Goal: Navigation & Orientation: Understand site structure

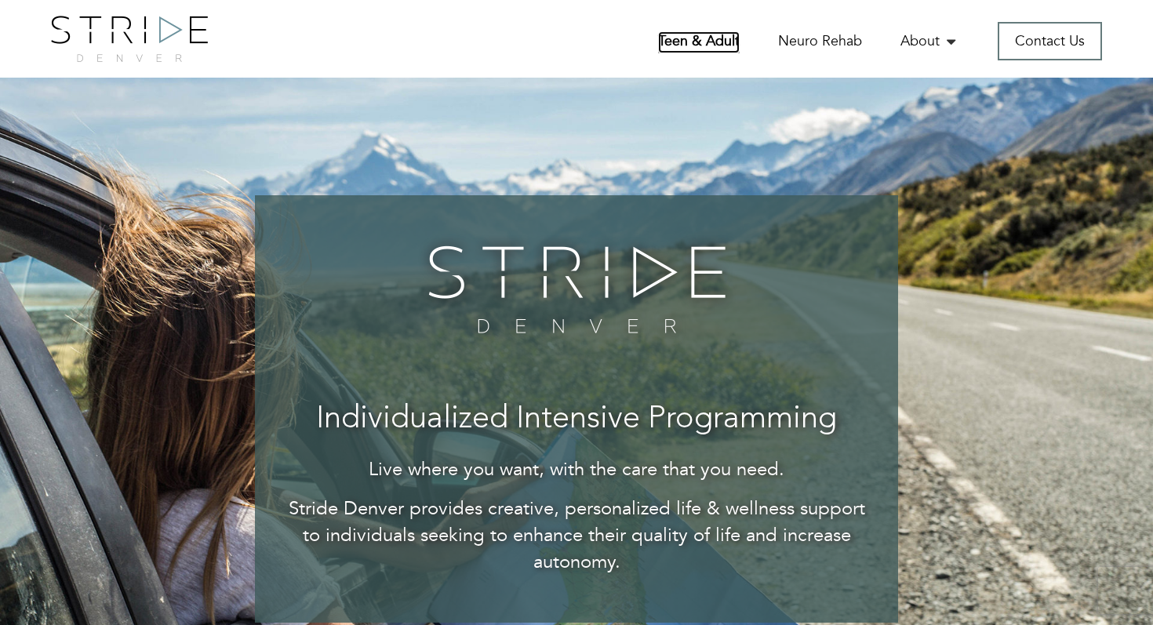
click at [700, 43] on link "Teen & Adult" at bounding box center [699, 42] width 82 height 22
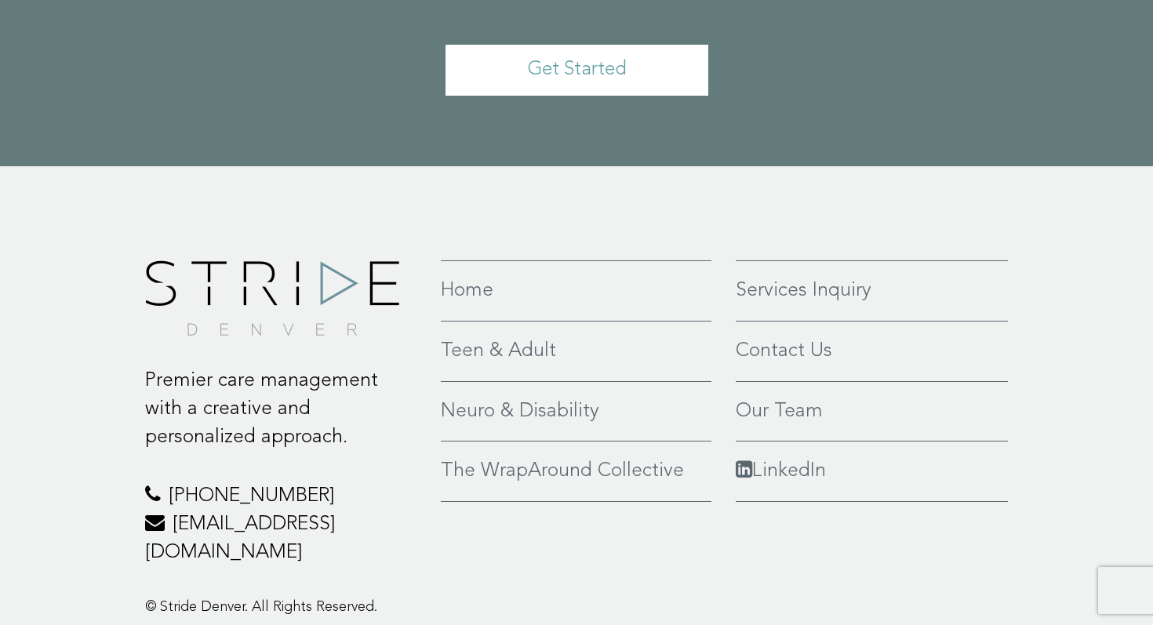
scroll to position [3595, 0]
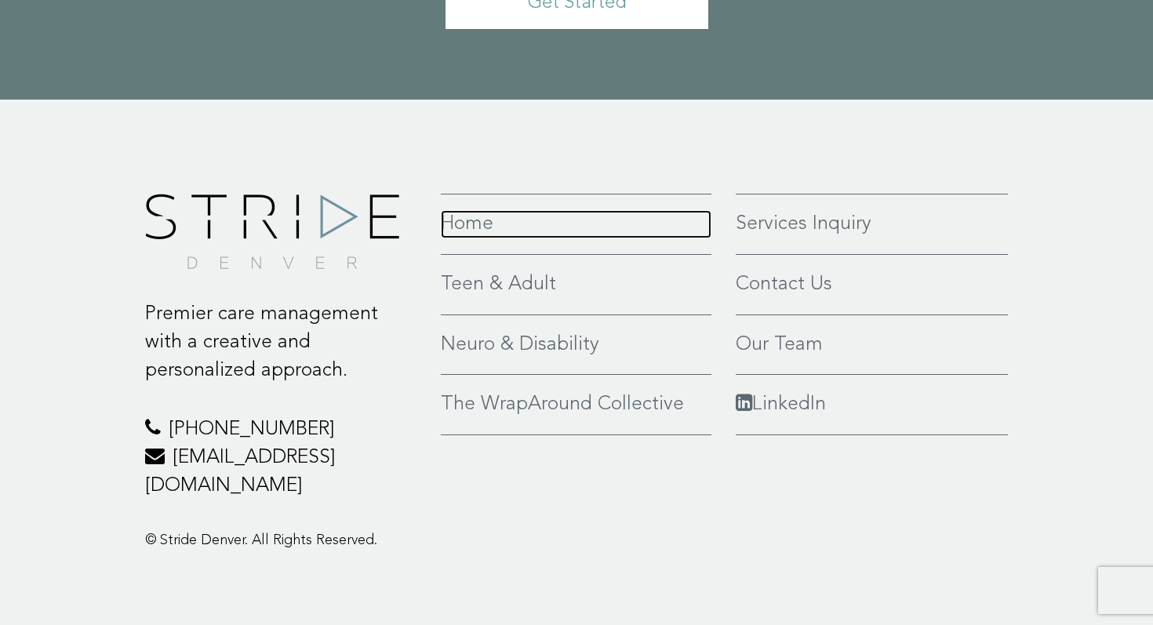
click at [470, 228] on link "Home" at bounding box center [576, 224] width 271 height 28
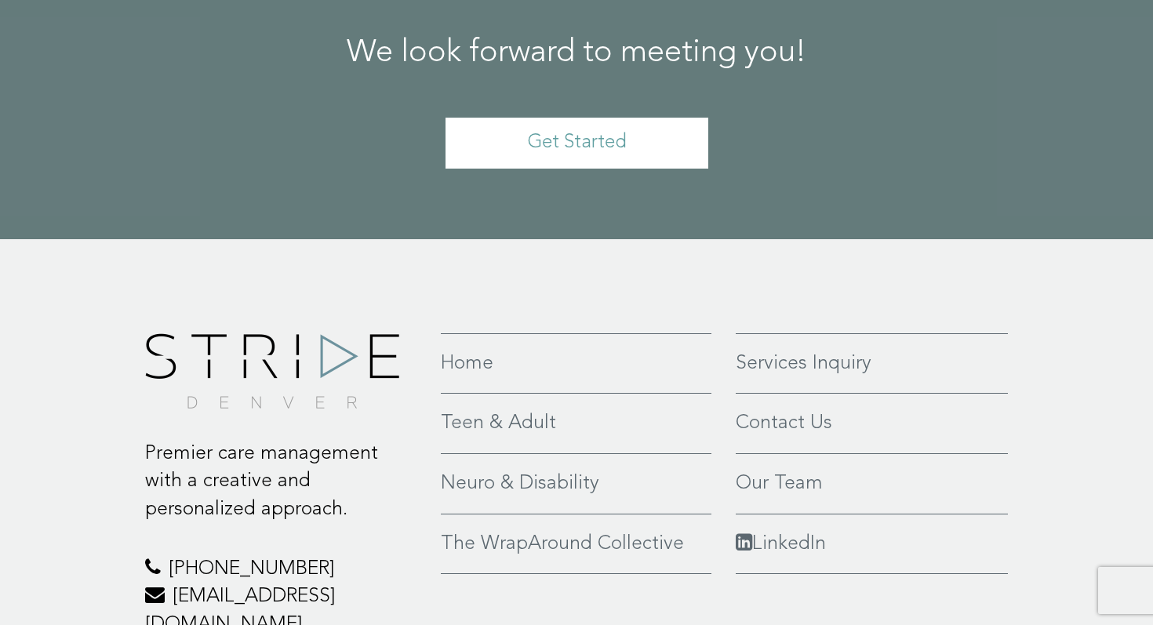
scroll to position [3688, 0]
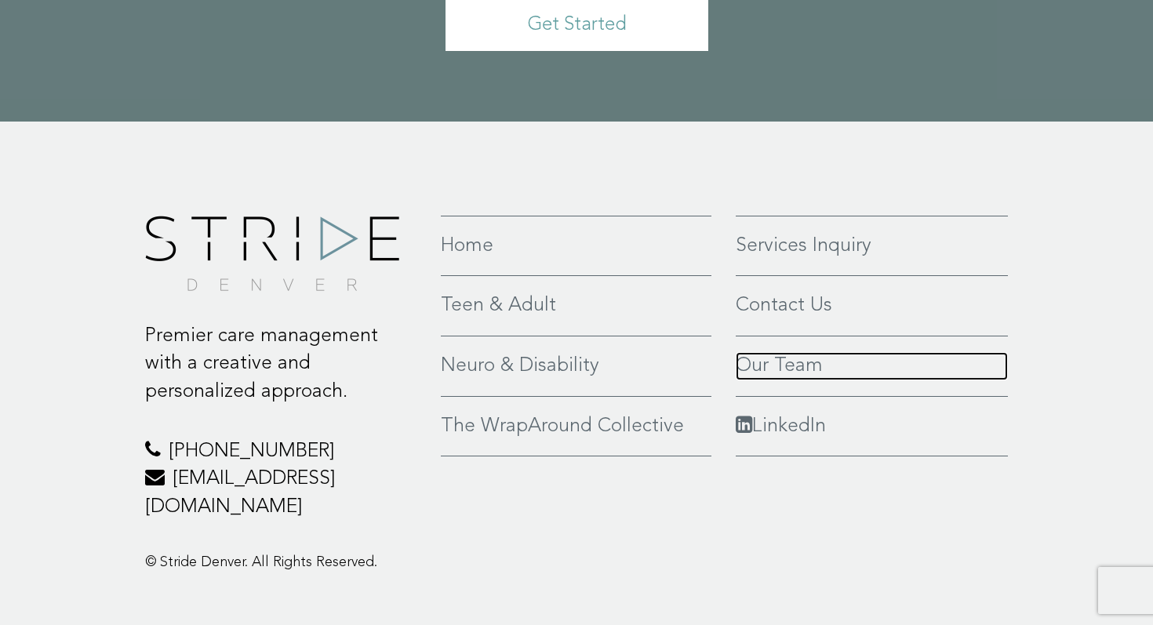
click at [789, 352] on link "Our Team" at bounding box center [872, 366] width 272 height 28
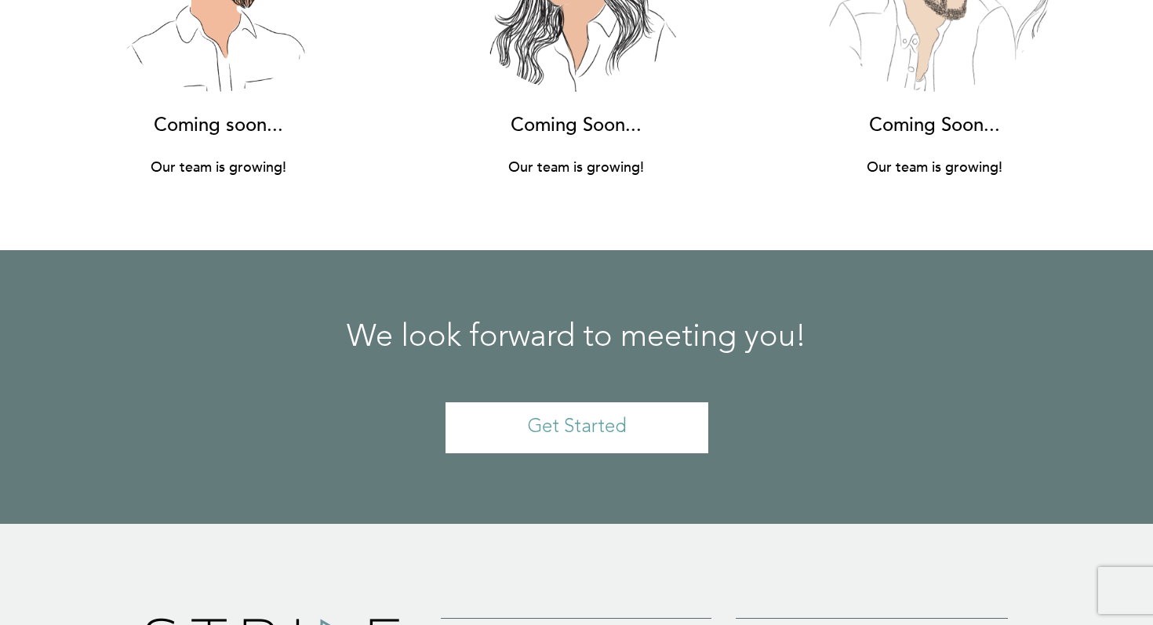
scroll to position [11580, 0]
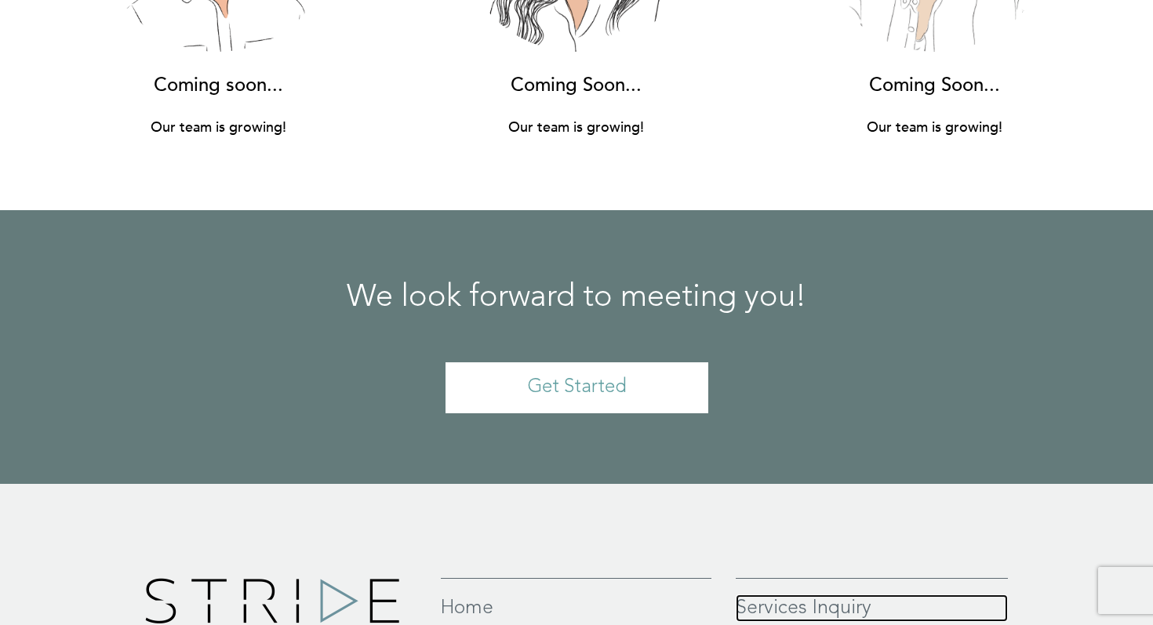
click at [818, 595] on link "Services Inquiry" at bounding box center [872, 609] width 272 height 28
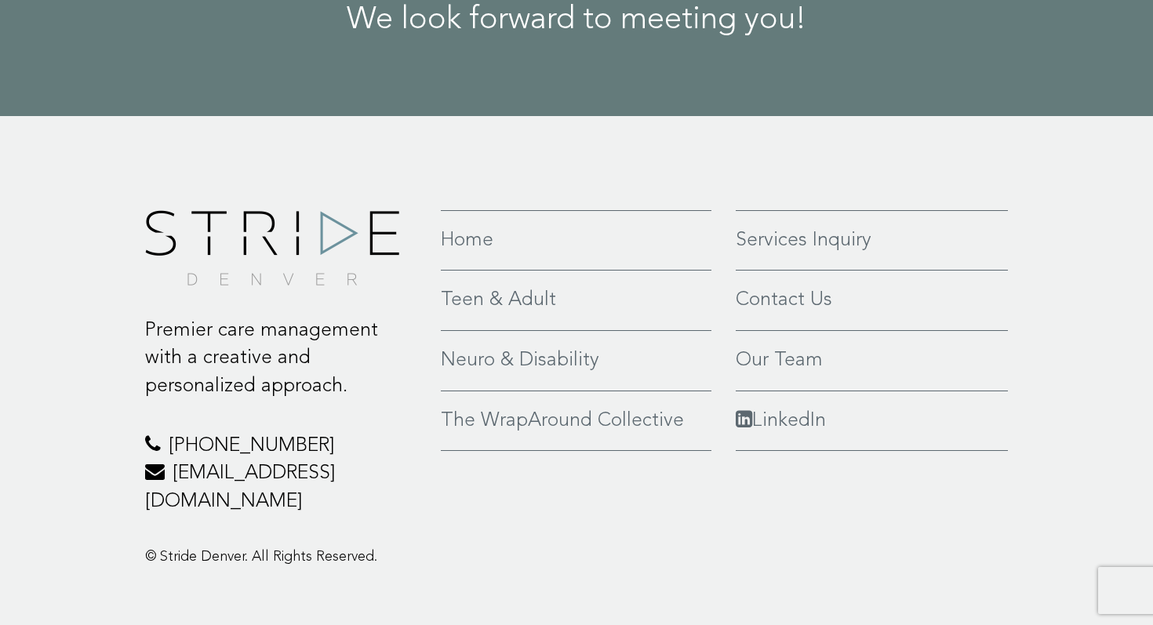
scroll to position [2187, 0]
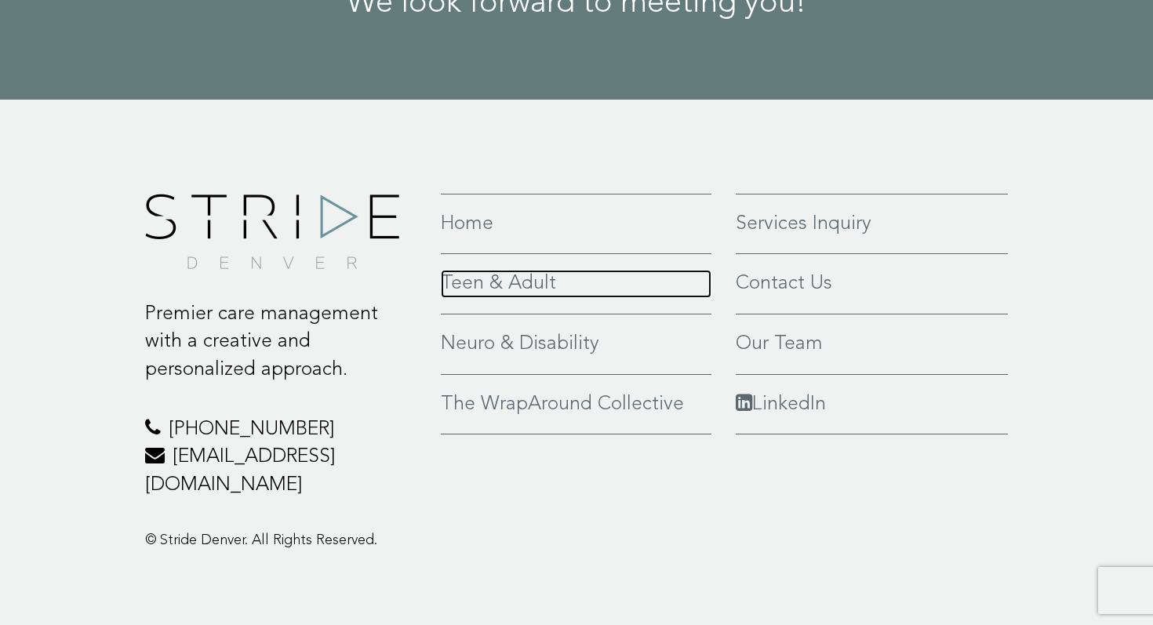
click at [493, 279] on link "Teen & Adult" at bounding box center [576, 284] width 271 height 28
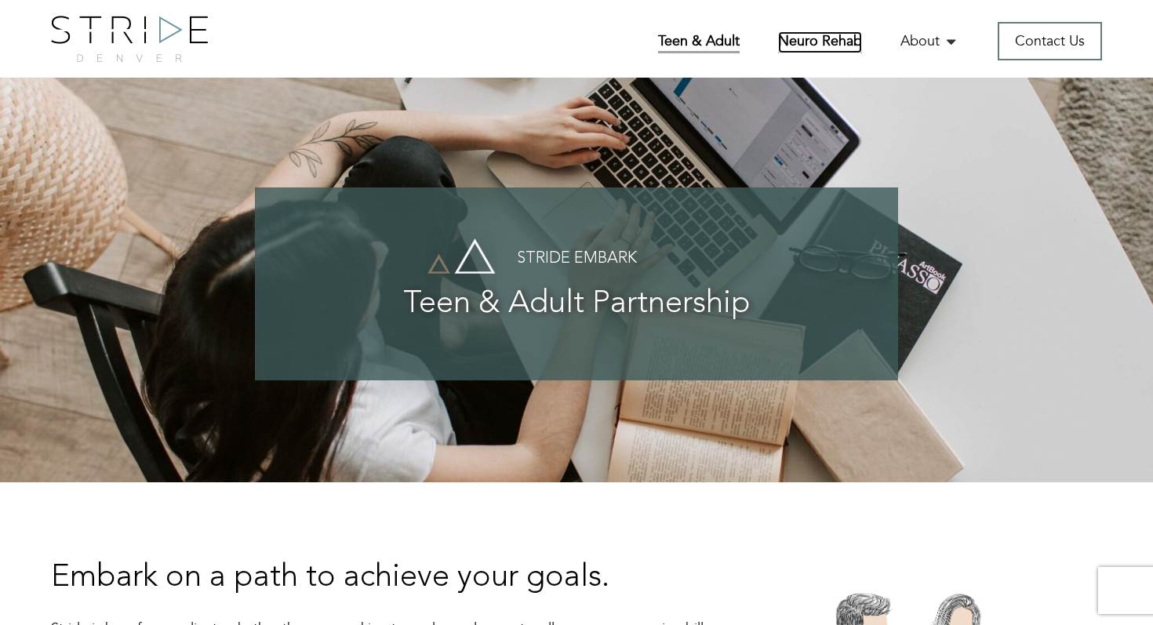
click at [814, 44] on link "Neuro Rehab" at bounding box center [820, 42] width 84 height 22
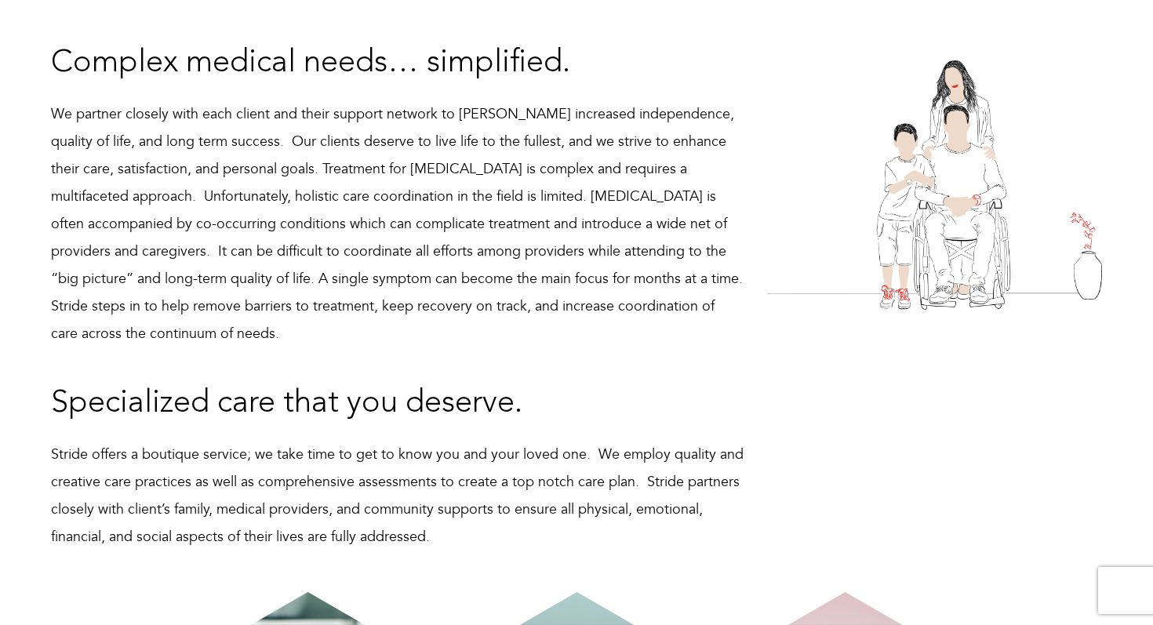
scroll to position [512, 0]
